Goal: Transaction & Acquisition: Purchase product/service

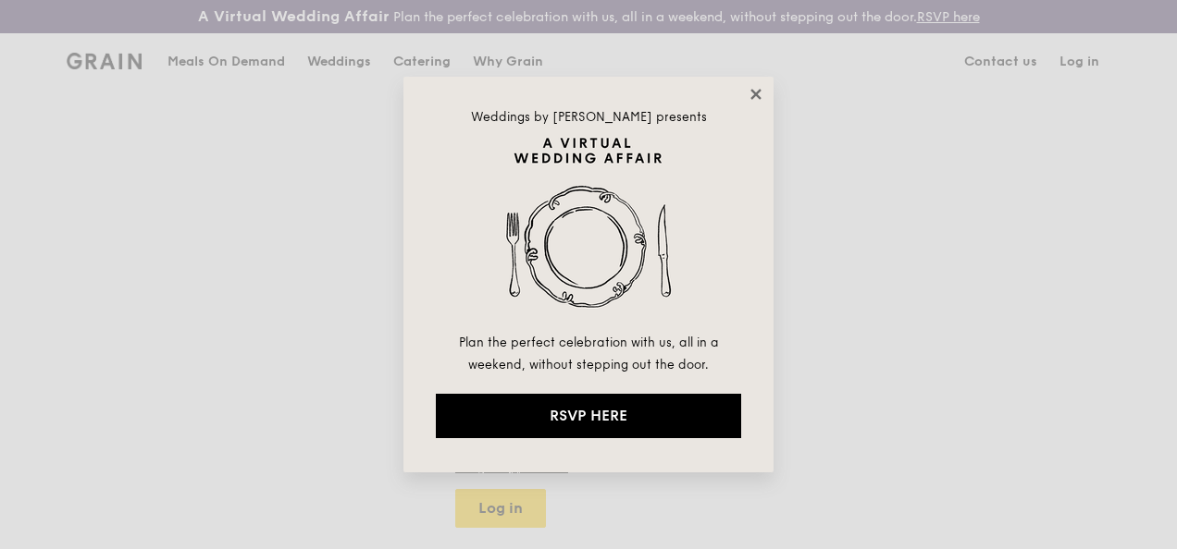
click at [758, 93] on icon at bounding box center [755, 94] width 17 height 17
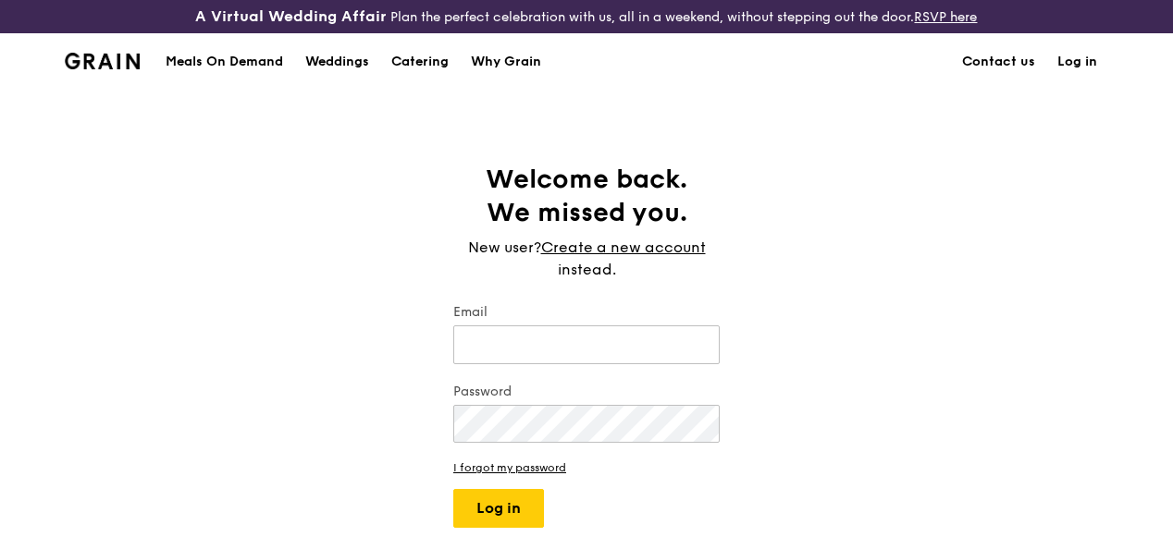
click at [237, 80] on div "Meals On Demand" at bounding box center [224, 62] width 117 height 56
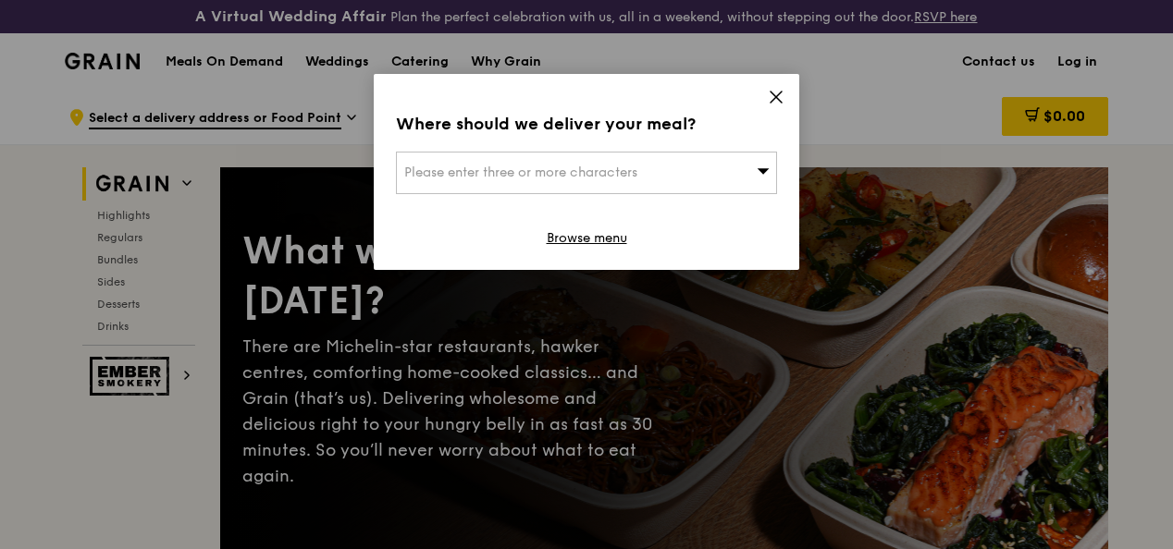
click at [521, 167] on span "Please enter three or more characters" at bounding box center [520, 173] width 233 height 16
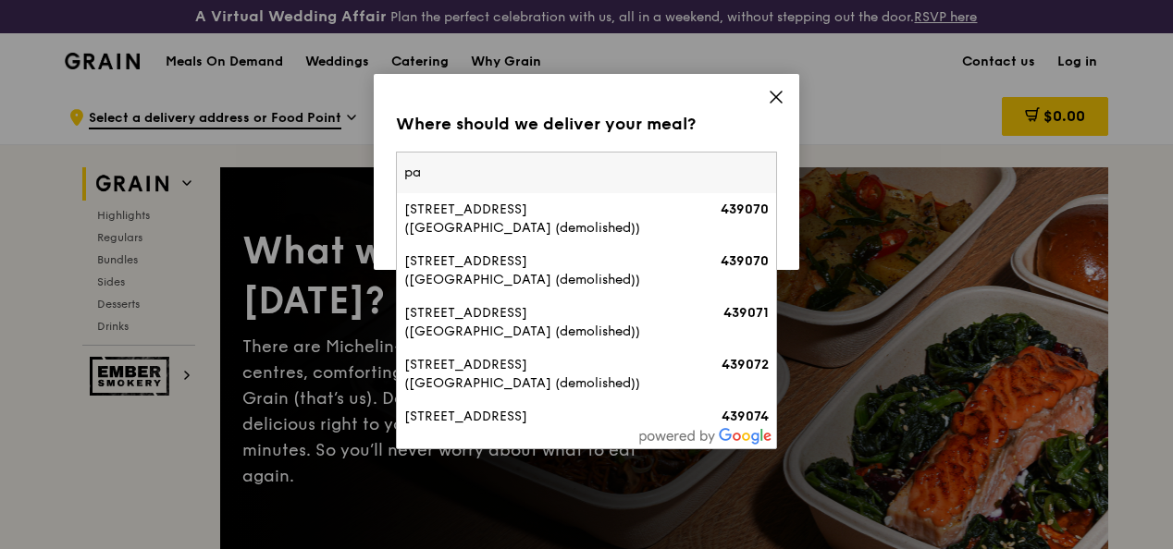
type input "p"
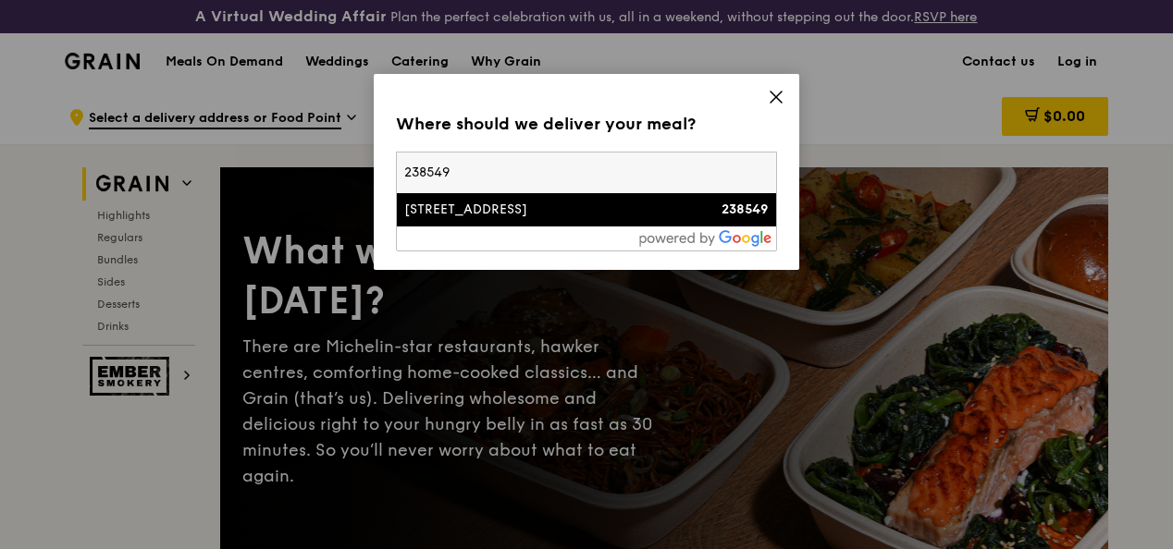
type input "238549"
click at [482, 207] on div "[STREET_ADDRESS]" at bounding box center [541, 210] width 274 height 19
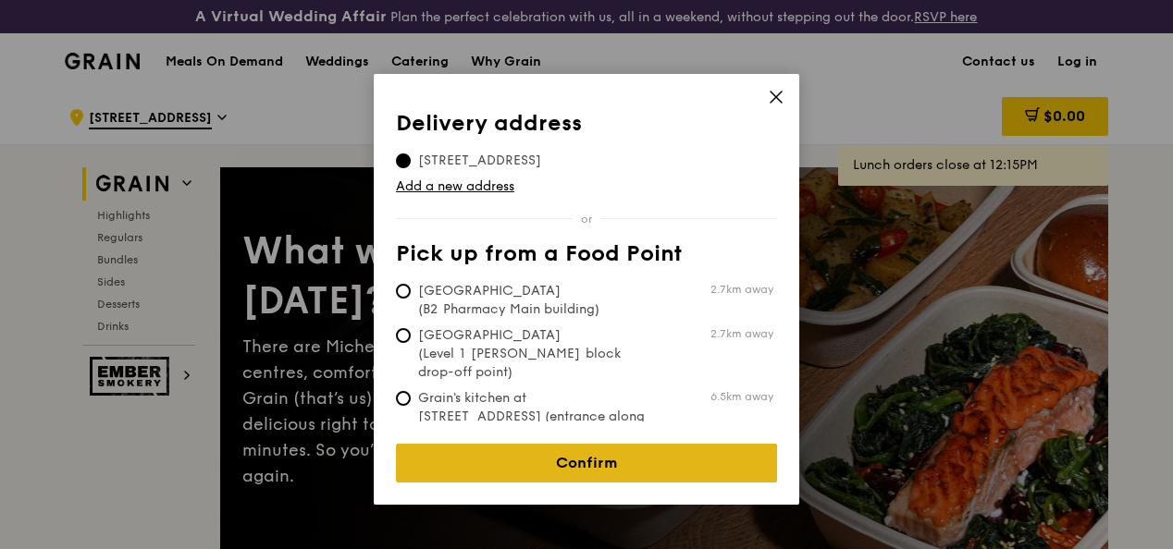
click at [614, 450] on link "Confirm" at bounding box center [586, 463] width 381 height 39
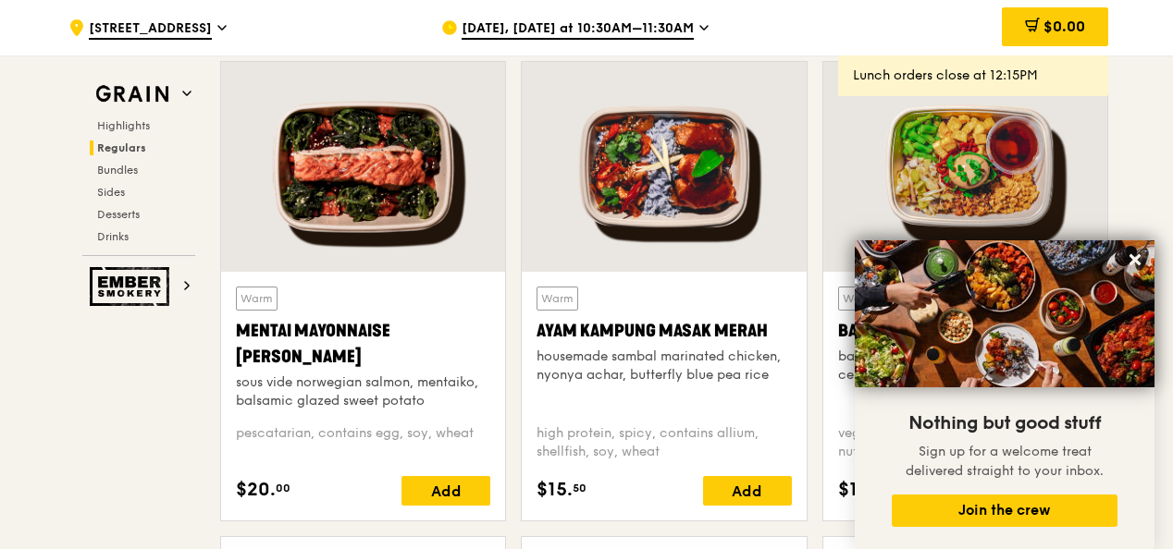
scroll to position [1665, 0]
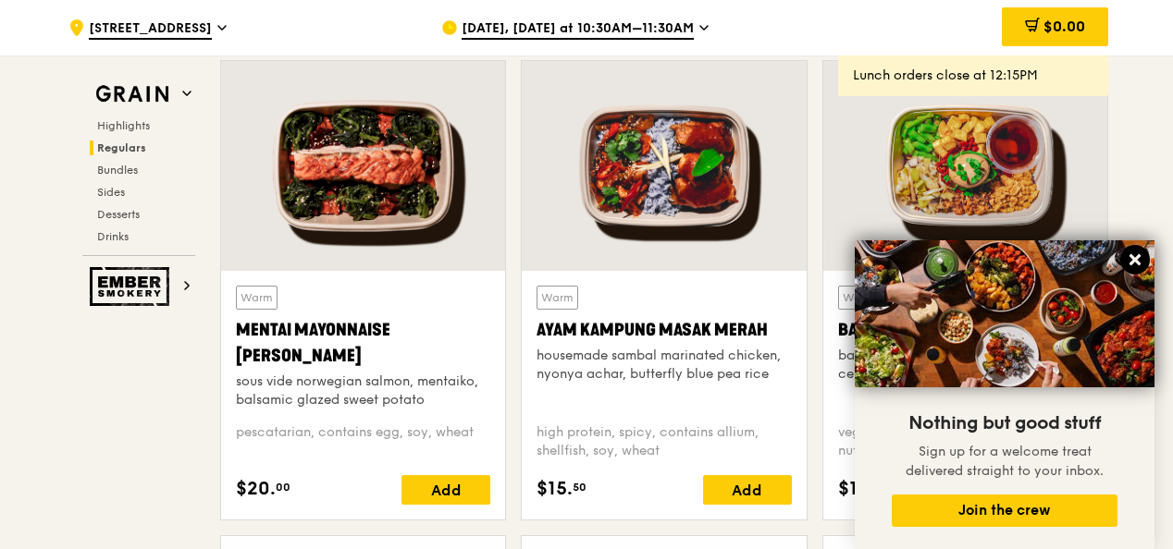
click at [1134, 266] on icon at bounding box center [1135, 260] width 17 height 17
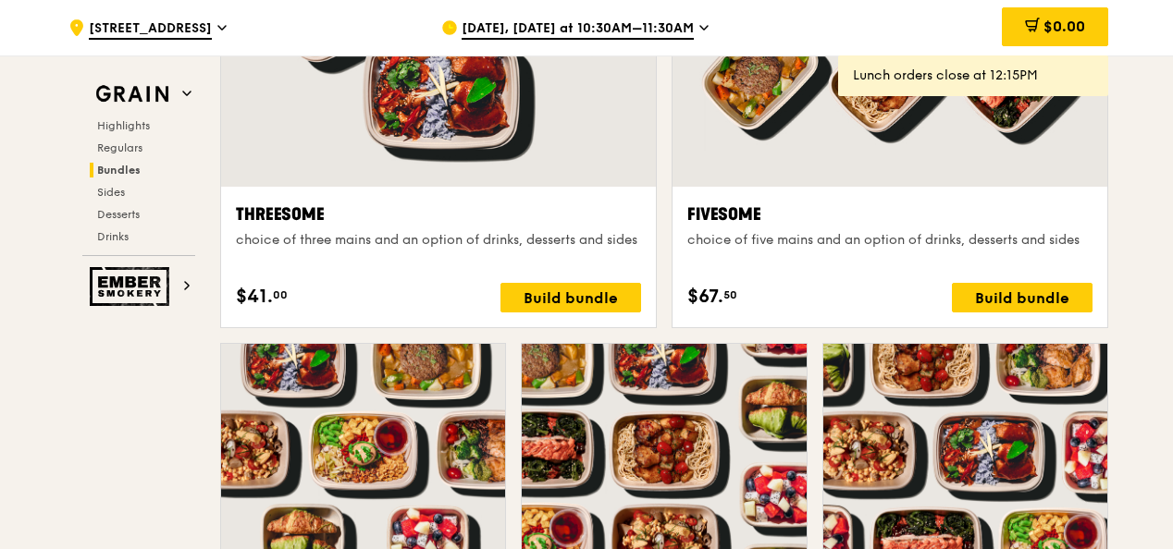
scroll to position [3238, 0]
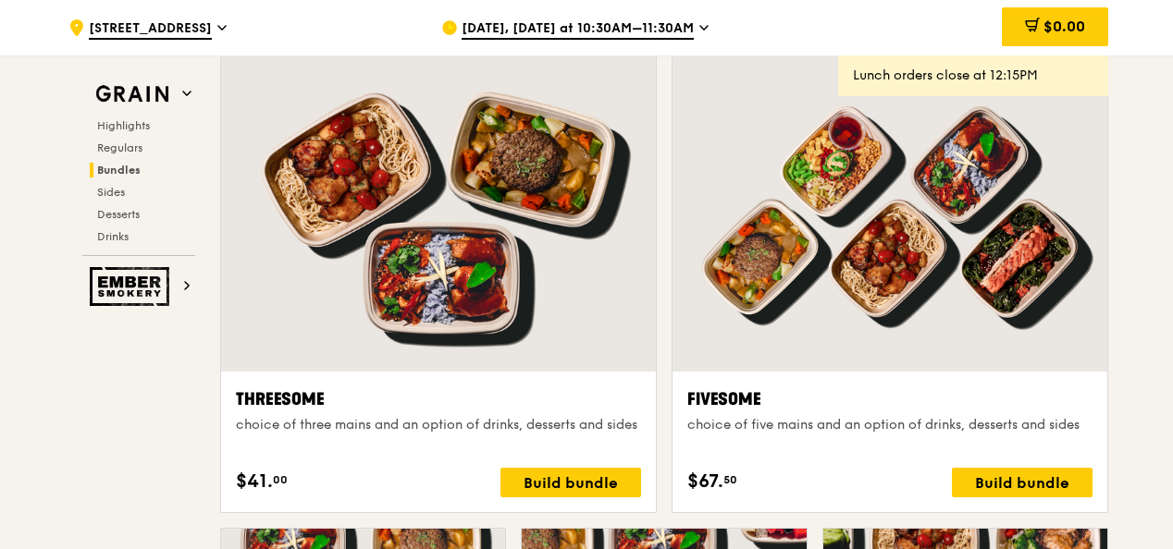
click at [722, 403] on div "Fivesome" at bounding box center [889, 400] width 405 height 26
